Goal: Information Seeking & Learning: Learn about a topic

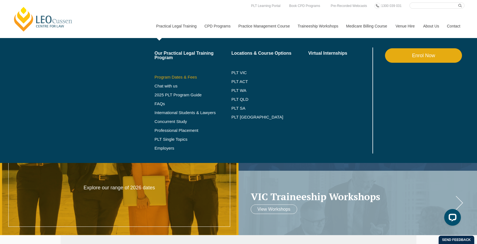
click at [177, 78] on link "Program Dates & Fees" at bounding box center [193, 77] width 77 height 4
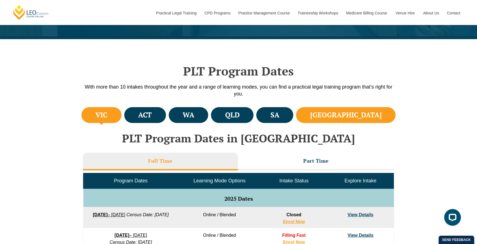
click at [374, 116] on h4 "NSW" at bounding box center [345, 115] width 71 height 9
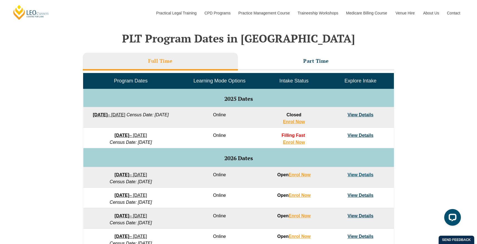
scroll to position [262, 0]
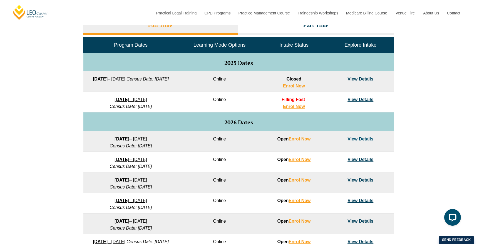
click at [362, 101] on link "View Details" at bounding box center [360, 99] width 26 height 5
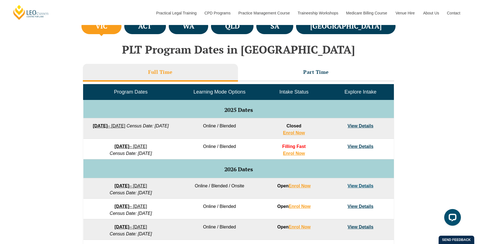
scroll to position [215, 0]
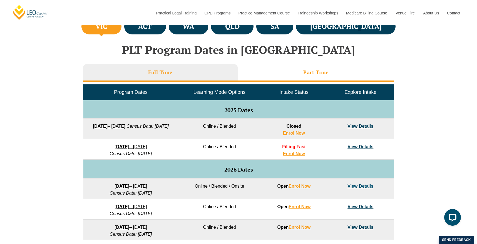
click at [290, 81] on li "Part Time" at bounding box center [316, 73] width 156 height 18
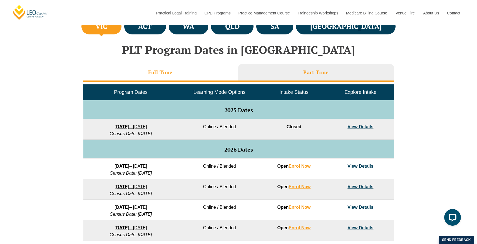
click at [229, 75] on li "Full Time" at bounding box center [160, 73] width 155 height 18
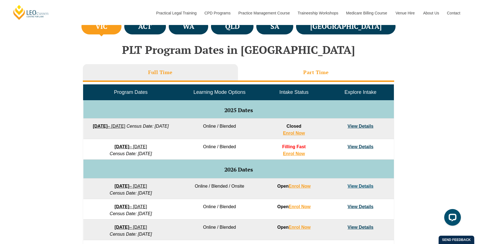
click at [312, 72] on h3 "Part Time" at bounding box center [316, 72] width 26 height 6
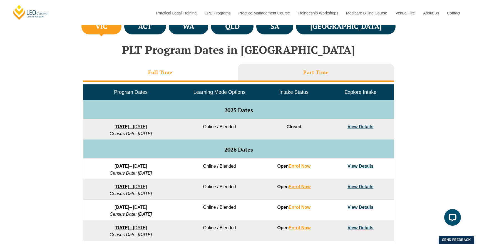
click at [214, 74] on li "Full Time" at bounding box center [160, 73] width 155 height 18
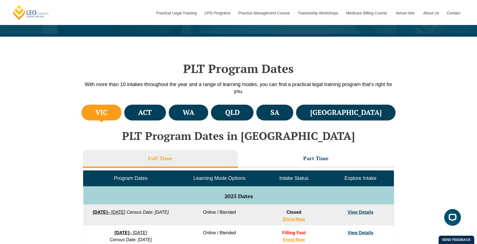
scroll to position [91, 0]
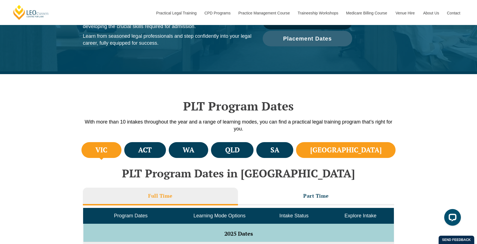
click at [362, 150] on h4 "NSW" at bounding box center [345, 150] width 71 height 9
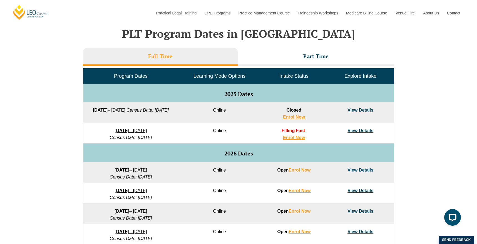
scroll to position [231, 0]
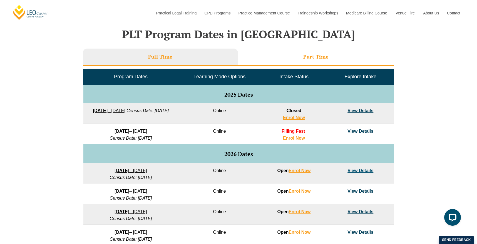
click at [328, 54] on h3 "Part Time" at bounding box center [316, 57] width 26 height 6
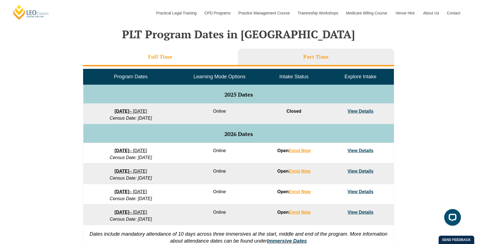
click at [207, 55] on li "Full Time" at bounding box center [160, 58] width 155 height 18
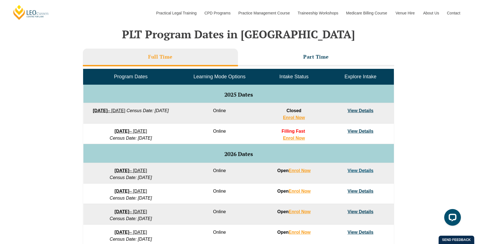
click at [353, 132] on link "View Details" at bounding box center [360, 131] width 26 height 5
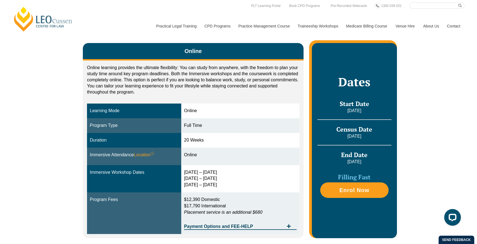
scroll to position [111, 0]
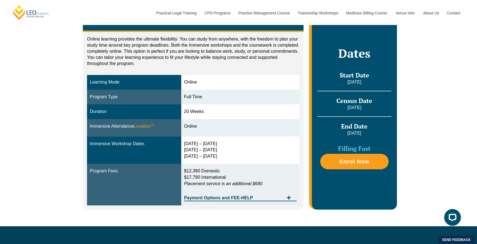
drag, startPoint x: 237, startPoint y: 158, endPoint x: 185, endPoint y: 143, distance: 54.4
click at [185, 143] on td "16 – 19 Dec 2025 11 – 13 March 2026 29 April – 1 May 2026" at bounding box center [240, 151] width 118 height 28
copy div "16 – 19 Dec 2025 11 – 13 March 2026 29 April – 1 May 2026"
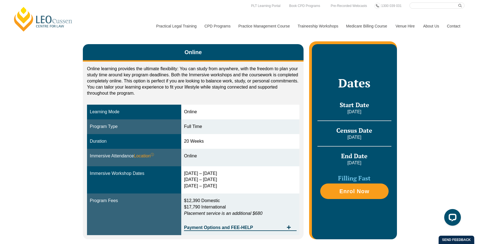
scroll to position [0, 0]
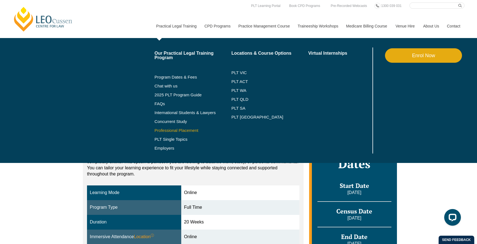
click at [174, 130] on link "Professional Placement" at bounding box center [193, 130] width 77 height 4
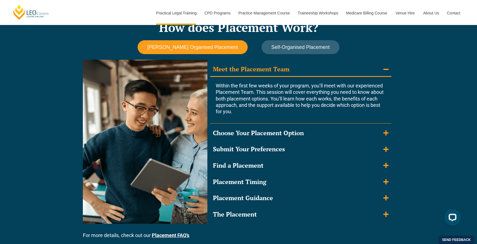
scroll to position [486, 0]
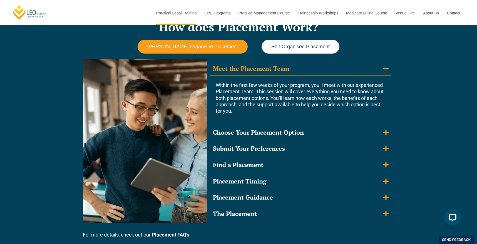
click at [306, 47] on span "Self-Organised Placement" at bounding box center [300, 47] width 58 height 6
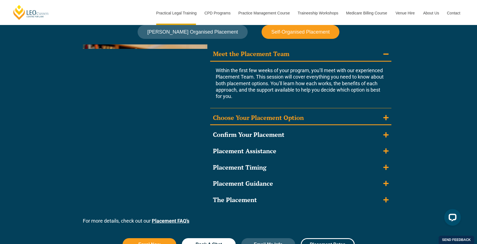
scroll to position [501, 0]
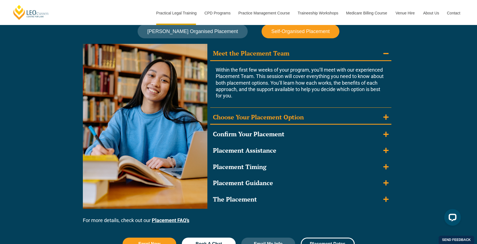
click at [312, 115] on summary "Choose Your Placement Option" at bounding box center [300, 118] width 181 height 14
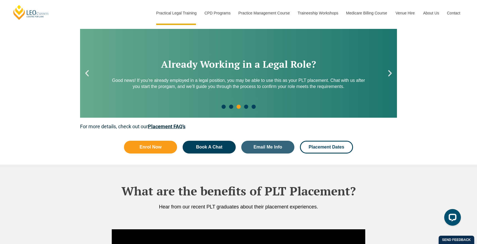
scroll to position [778, 0]
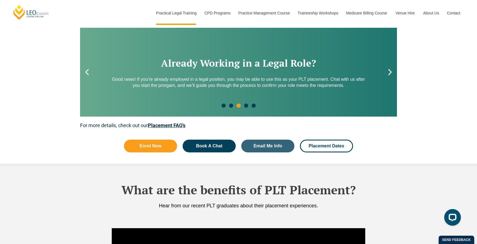
click at [178, 123] on link "Placement FAQ’s" at bounding box center [167, 126] width 38 height 6
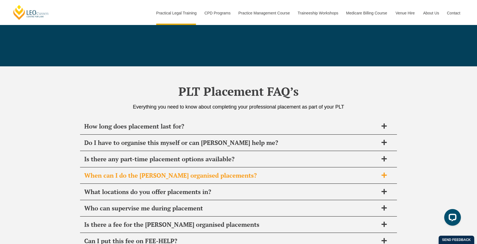
scroll to position [1963, 0]
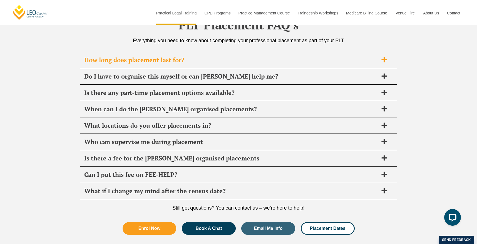
click at [217, 61] on span "How long does placement last for?" at bounding box center [231, 60] width 294 height 8
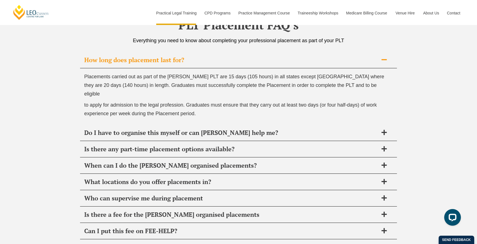
scroll to position [1991, 0]
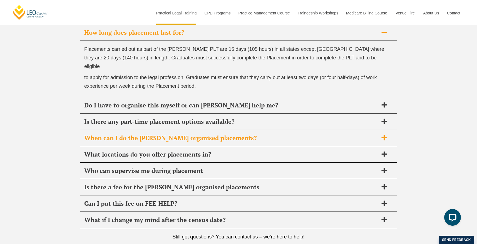
click at [198, 130] on div "When can I do the [PERSON_NAME] organised placements?" at bounding box center [238, 138] width 317 height 16
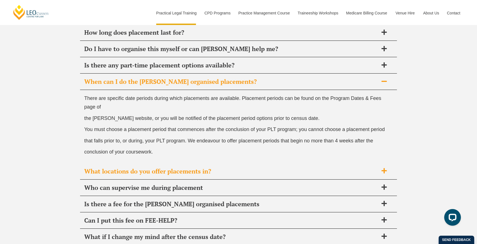
click at [198, 168] on span "What locations do you offer placements in?" at bounding box center [231, 172] width 294 height 8
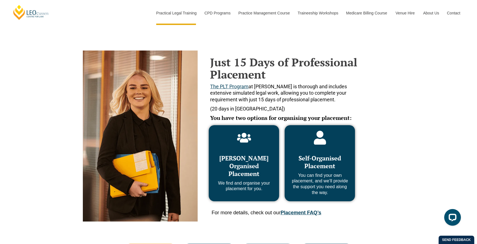
scroll to position [0, 0]
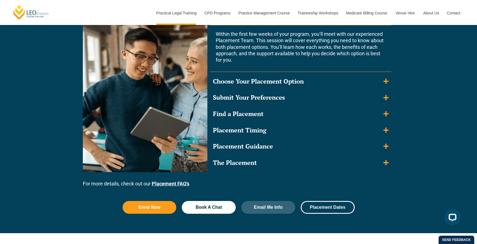
scroll to position [537, 0]
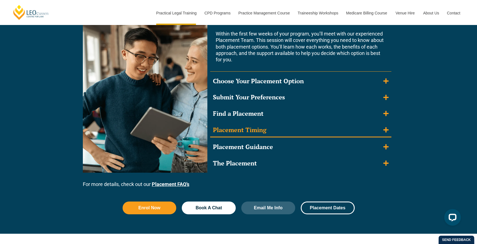
click at [245, 128] on div "Placement Timing" at bounding box center [239, 130] width 53 height 8
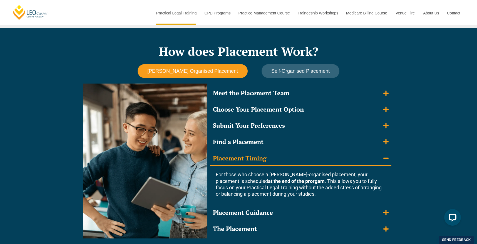
scroll to position [460, 0]
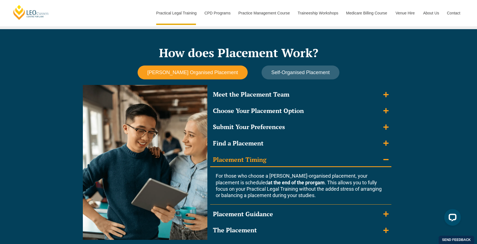
click at [272, 81] on div "Leo Cussen Organised Placement Self-Organised Placement Meet the Placement Team…" at bounding box center [238, 154] width 317 height 177
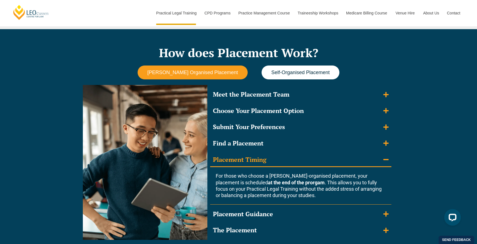
click at [271, 75] on span "Self-Organised Placement" at bounding box center [300, 73] width 58 height 6
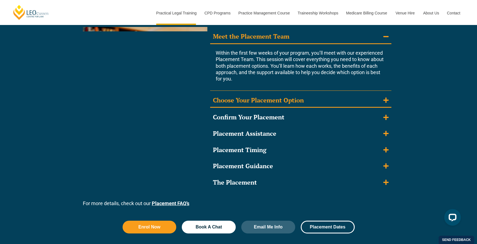
scroll to position [518, 0]
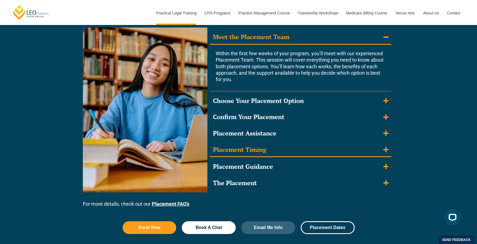
click at [274, 155] on summary "Placement Timing" at bounding box center [300, 150] width 181 height 14
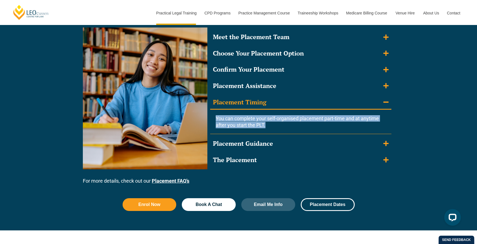
drag, startPoint x: 279, startPoint y: 129, endPoint x: 215, endPoint y: 120, distance: 64.6
click at [216, 120] on div "You can complete your self-organised placement part-time and at anytime after y…" at bounding box center [301, 122] width 170 height 24
copy span "You can complete your self-organised placement part-time and at anytime after y…"
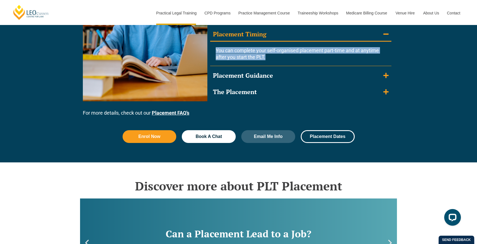
scroll to position [587, 0]
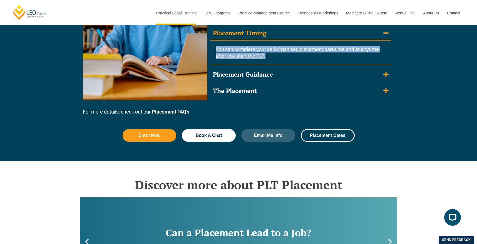
click at [173, 113] on link "Placement FAQ’s" at bounding box center [171, 112] width 38 height 6
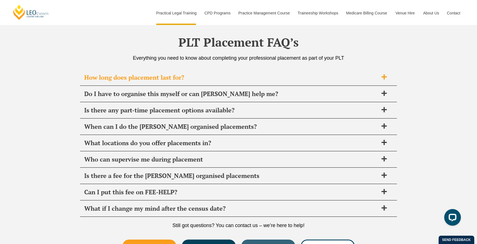
scroll to position [1924, 0]
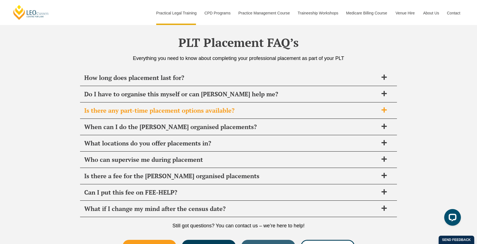
click at [257, 113] on span "Is there any part-time placement options available?" at bounding box center [231, 111] width 294 height 8
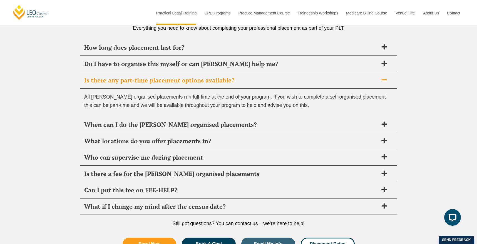
scroll to position [1955, 0]
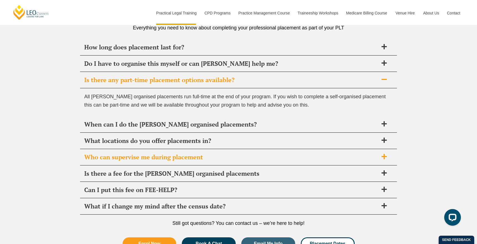
click at [284, 157] on span "Who can supervise me during placement" at bounding box center [231, 157] width 294 height 8
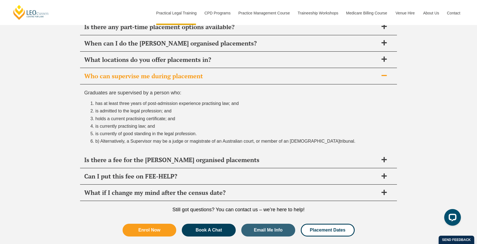
scroll to position [2015, 0]
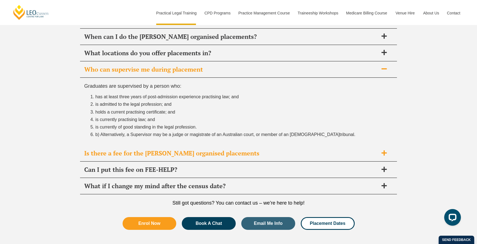
click at [273, 157] on span "Is there a fee for the [PERSON_NAME] organised placements" at bounding box center [231, 154] width 294 height 8
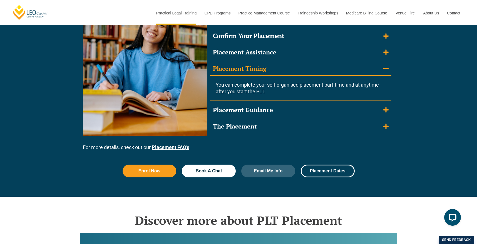
scroll to position [583, 0]
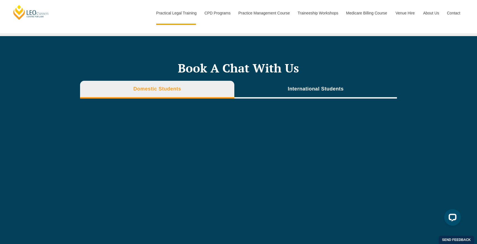
scroll to position [1760, 0]
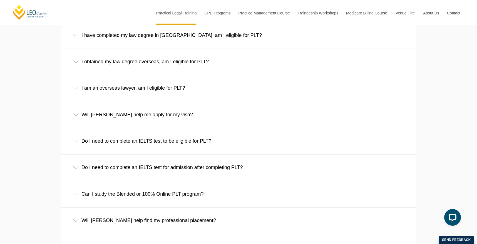
scroll to position [908, 0]
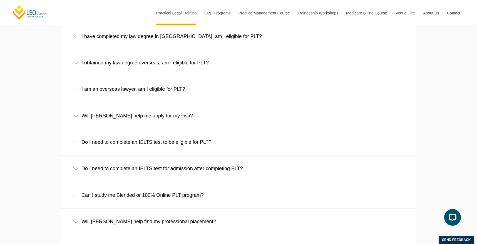
click at [281, 83] on div "I am an overseas lawyer, am I eligible for PLT?" at bounding box center [239, 89] width 356 height 26
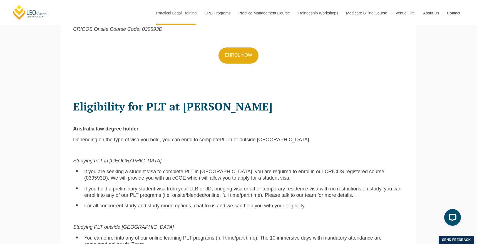
scroll to position [0, 0]
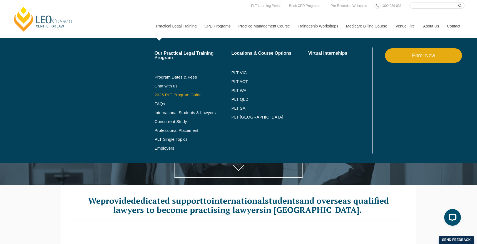
click at [170, 94] on link "2025 PLT Program Guide" at bounding box center [186, 95] width 63 height 4
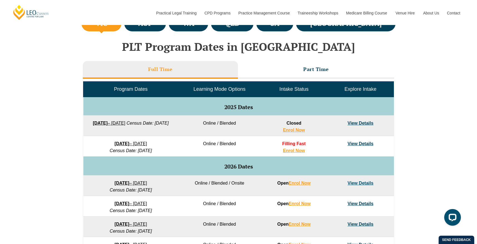
scroll to position [218, 0]
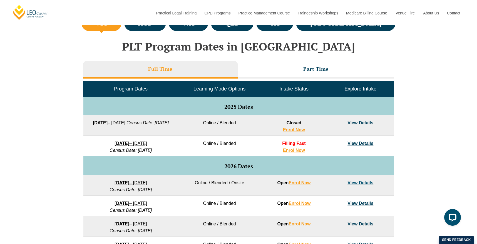
click at [356, 145] on link "View Details" at bounding box center [360, 143] width 26 height 5
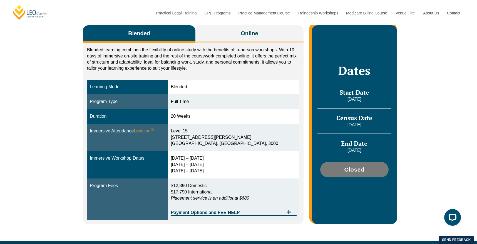
scroll to position [100, 0]
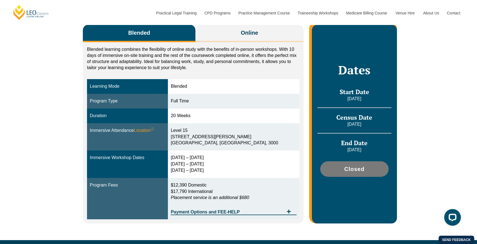
drag, startPoint x: 266, startPoint y: 200, endPoint x: 173, endPoint y: 190, distance: 94.1
click at [173, 190] on tr "Program Fees $12,390 Domestic $17,790 International Placement service is an add…" at bounding box center [193, 199] width 212 height 42
copy tr "$12,390 Domestic $17,790 International Placement service is an additional $680"
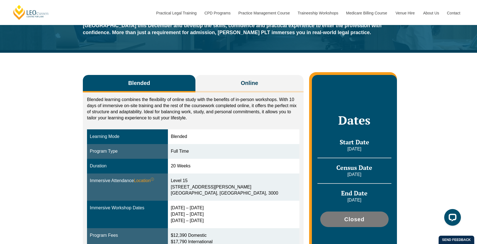
scroll to position [50, 0]
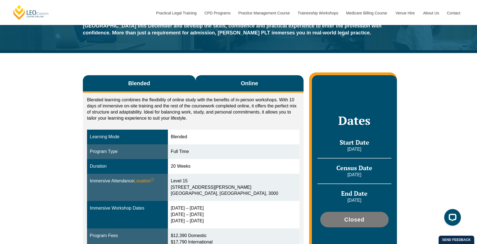
click at [224, 78] on button "Online" at bounding box center [249, 84] width 108 height 18
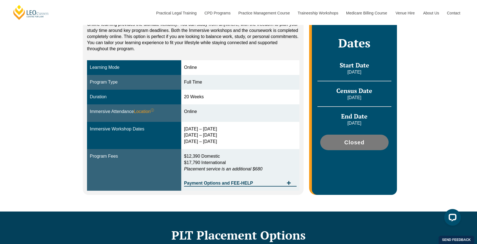
scroll to position [120, 0]
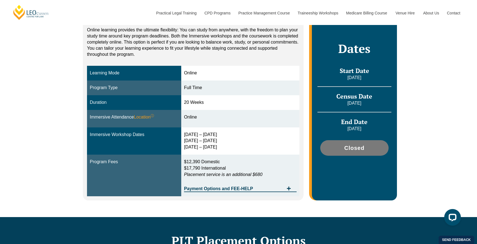
copy tr "$12,390 Domestic $17,790 International Placement service is an additional $680"
drag, startPoint x: 281, startPoint y: 178, endPoint x: 181, endPoint y: 160, distance: 101.7
click at [181, 160] on tr "Program Fees $12,390 Domestic $17,790 International Placement service is an add…" at bounding box center [193, 176] width 212 height 42
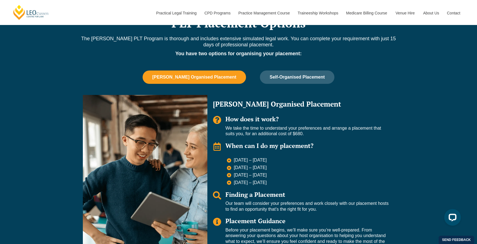
scroll to position [358, 0]
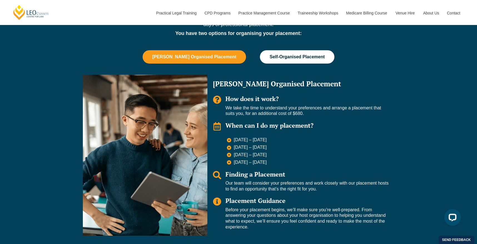
click at [263, 62] on button "Self-Organised Placement" at bounding box center [297, 56] width 74 height 13
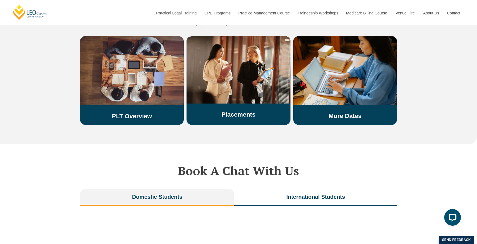
scroll to position [985, 0]
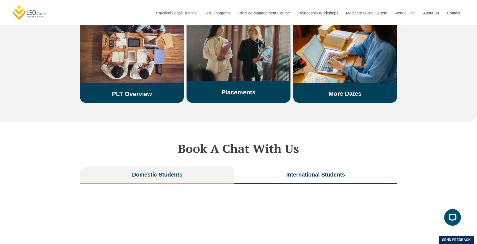
click at [223, 89] on link "Placements" at bounding box center [239, 92] width 34 height 7
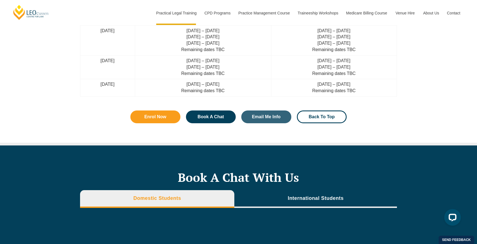
scroll to position [1582, 0]
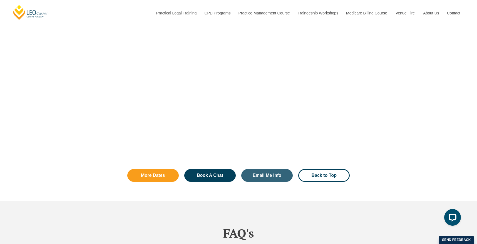
scroll to position [985, 0]
